Goal: Information Seeking & Learning: Learn about a topic

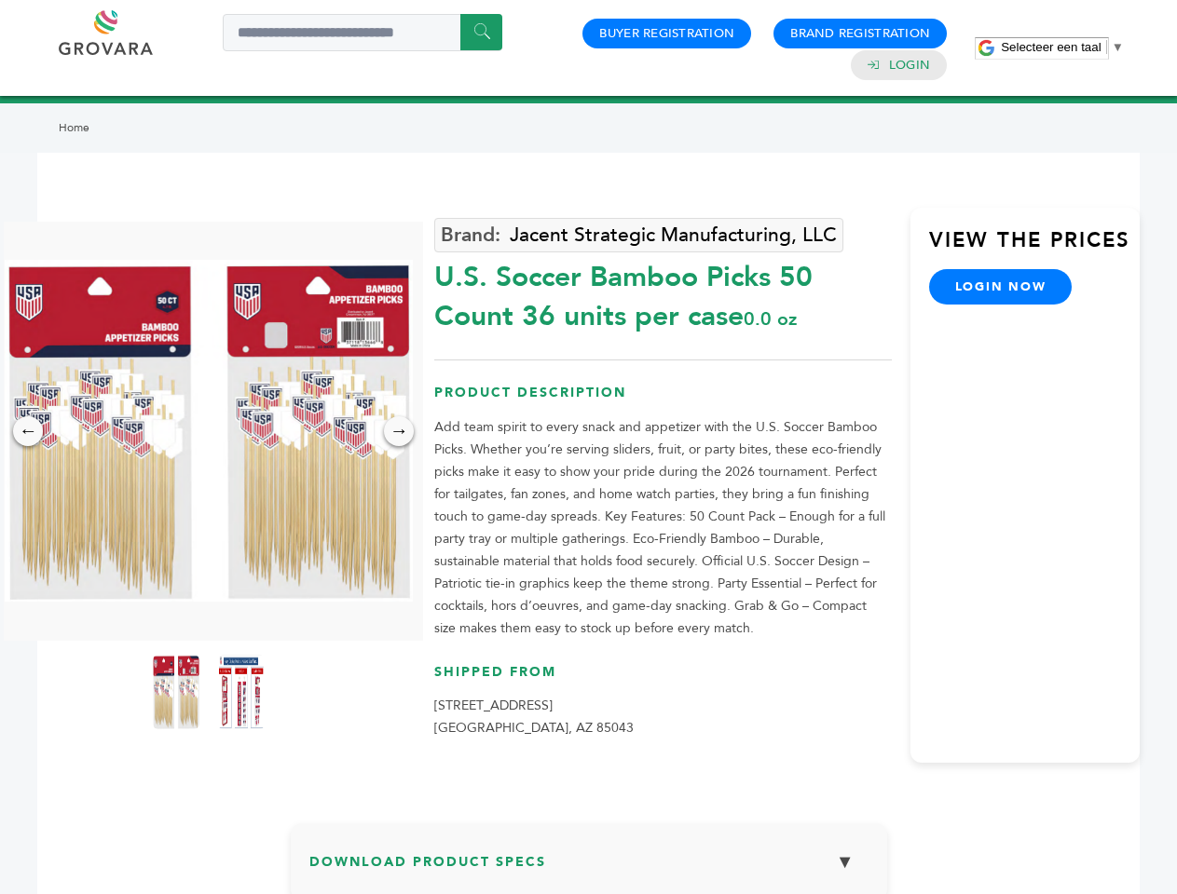
click at [1062, 47] on span "Selecteer een taal" at bounding box center [1050, 47] width 100 height 14
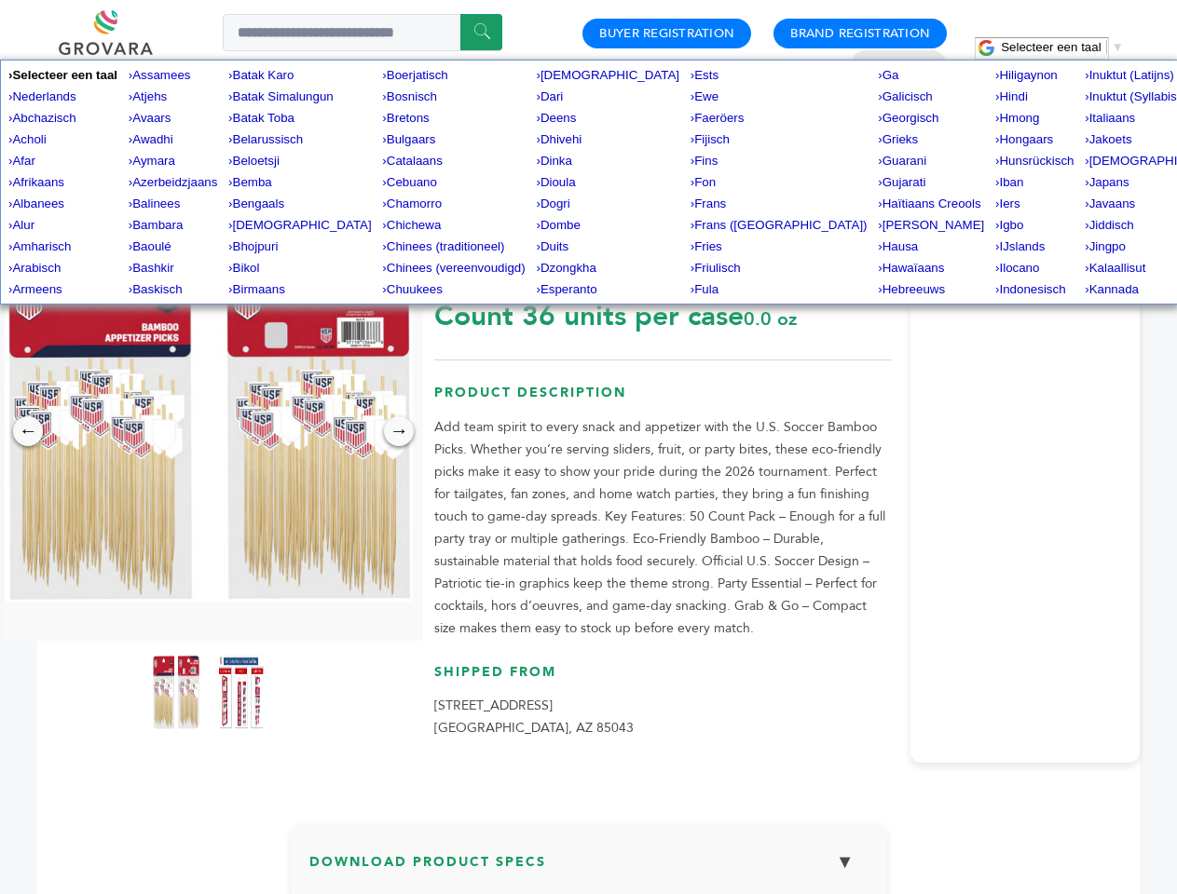
click at [209, 430] on img at bounding box center [209, 431] width 408 height 342
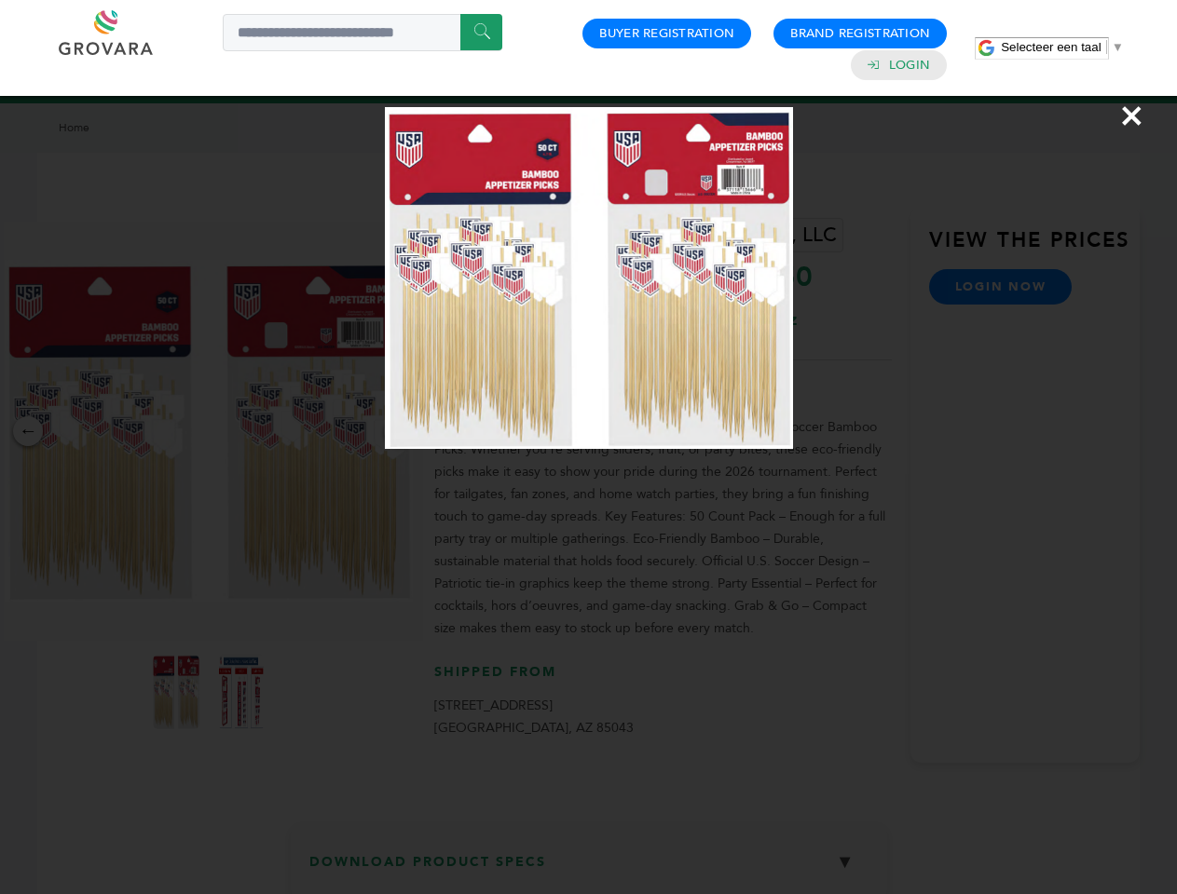
click at [28, 431] on div "×" at bounding box center [588, 447] width 1177 height 894
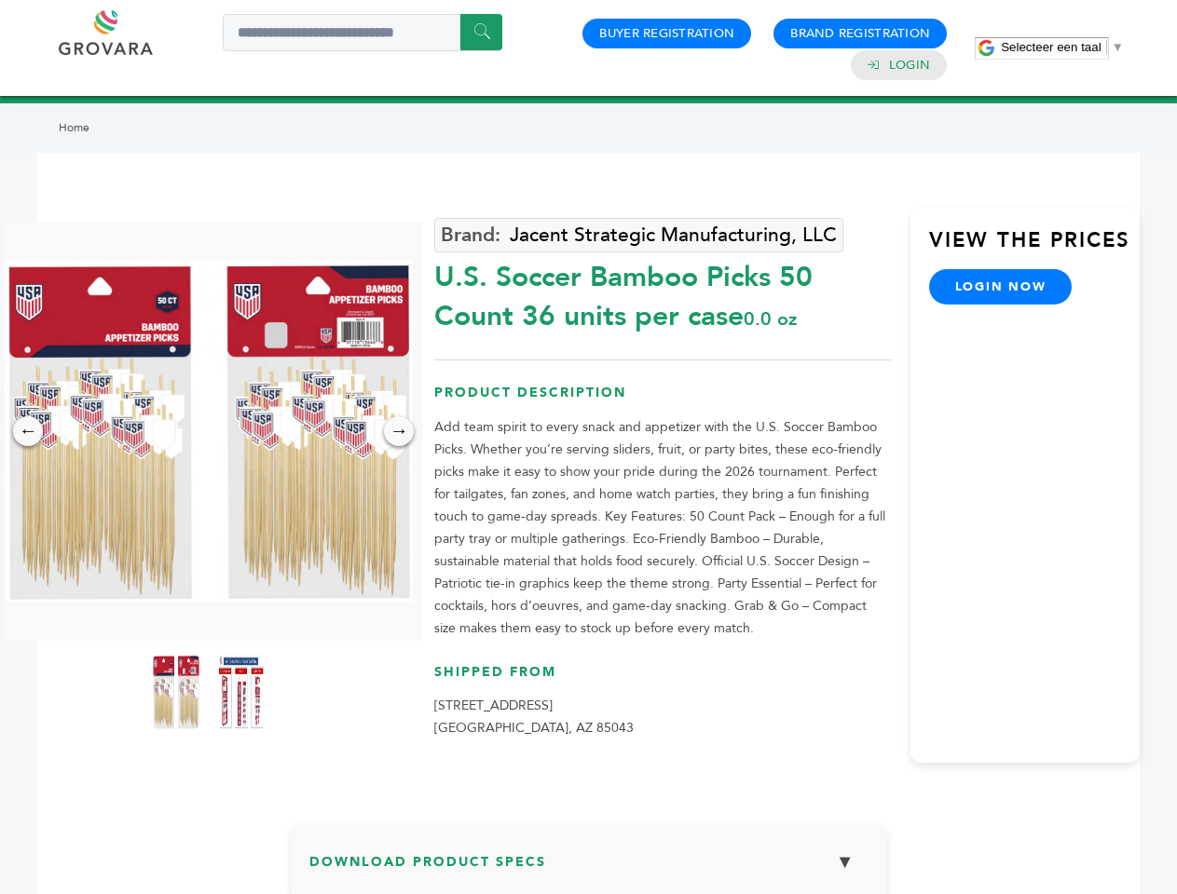
click at [399, 431] on div "→" at bounding box center [399, 431] width 30 height 30
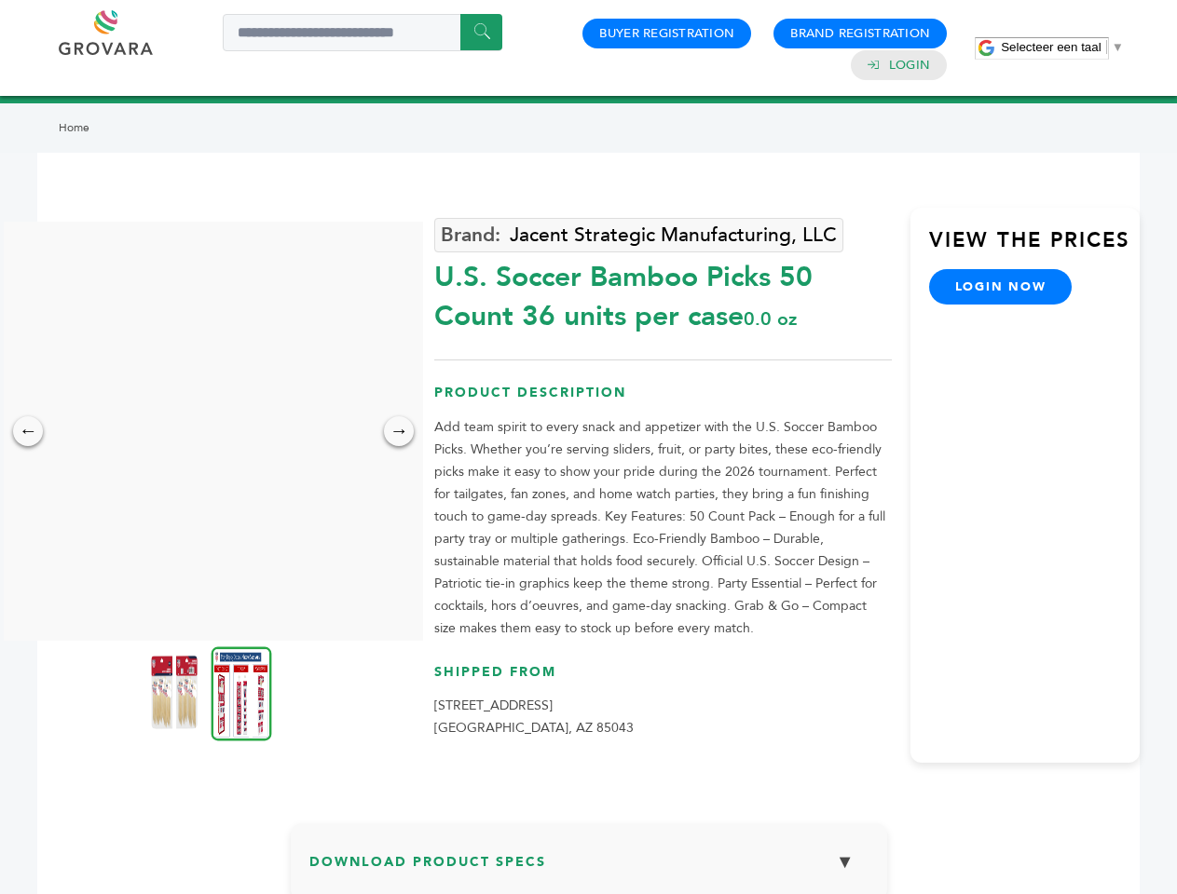
click at [176, 692] on img at bounding box center [174, 692] width 47 height 75
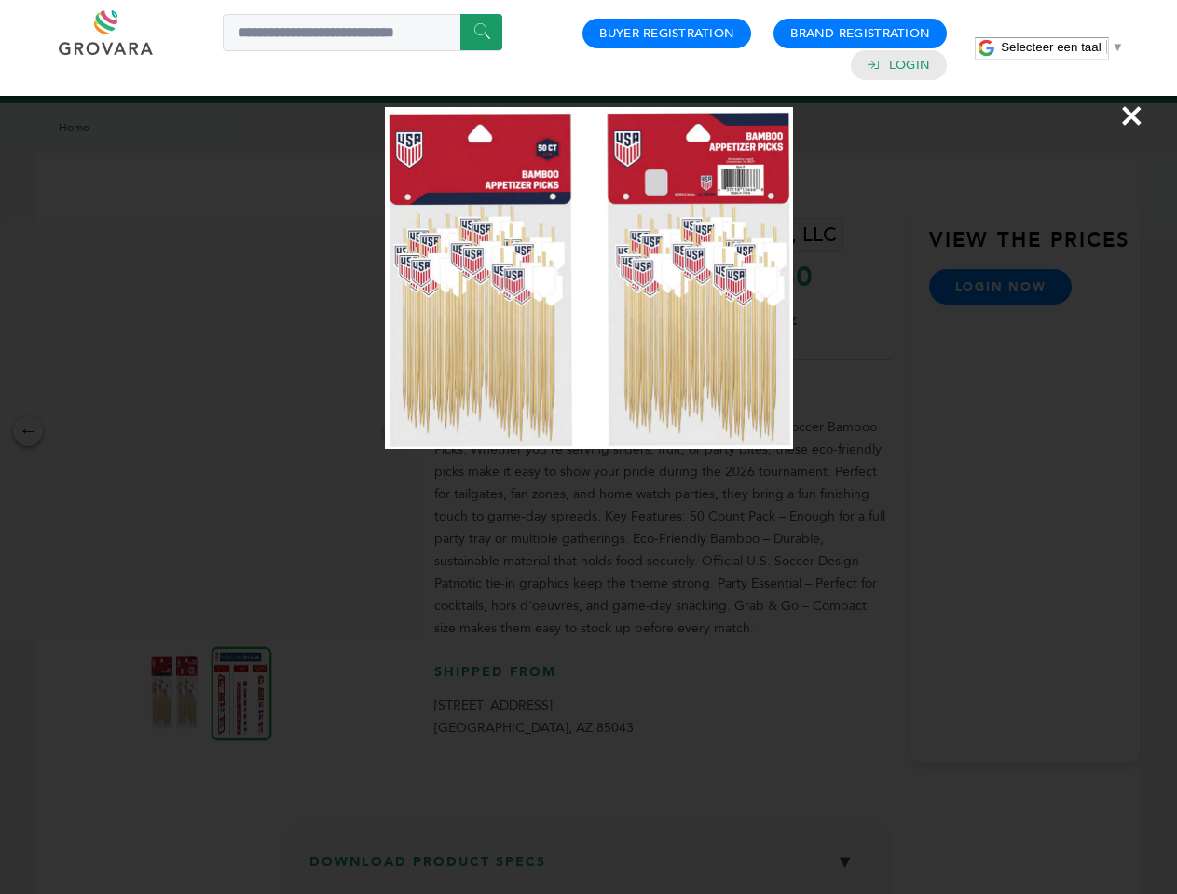
click at [241, 692] on div "×" at bounding box center [588, 447] width 1177 height 894
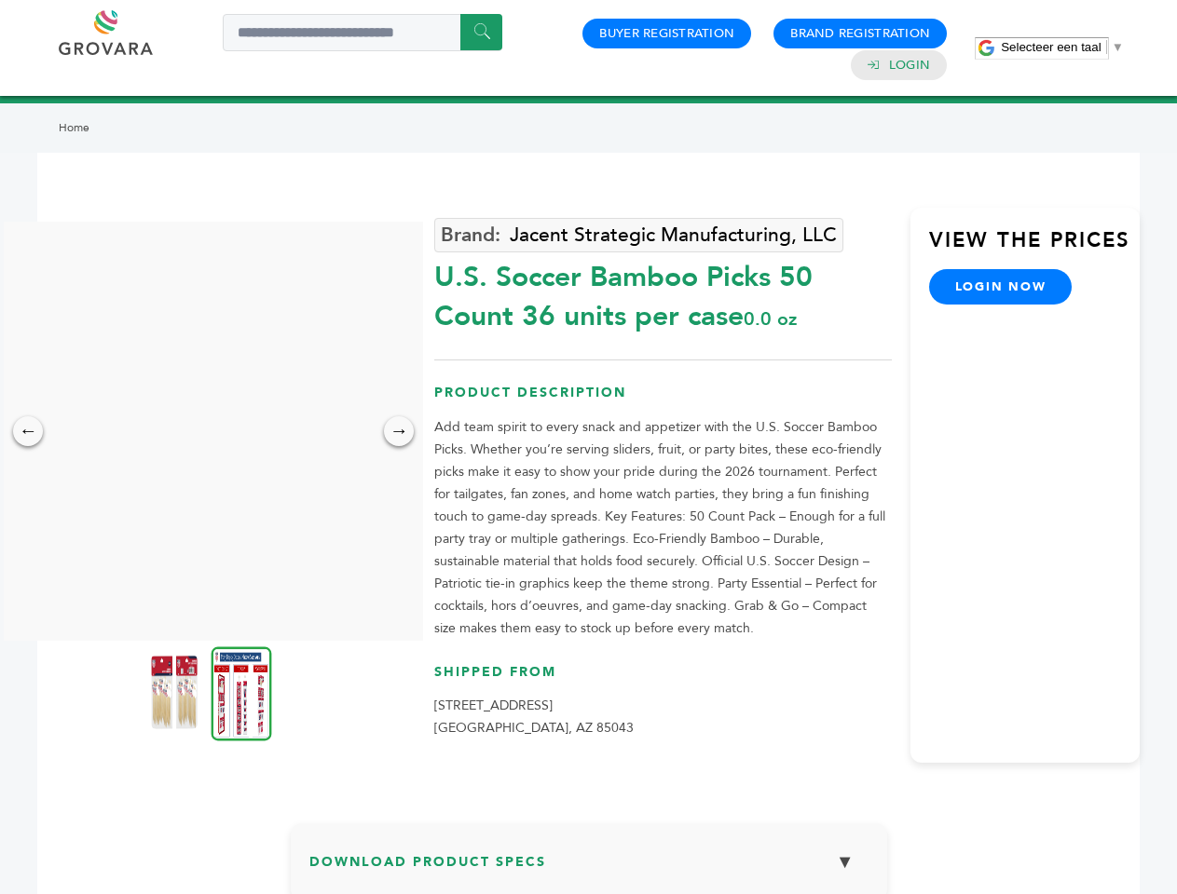
click at [589, 868] on h3 "Download Product Specs ▼" at bounding box center [588, 869] width 559 height 54
